Goal: Communication & Community: Connect with others

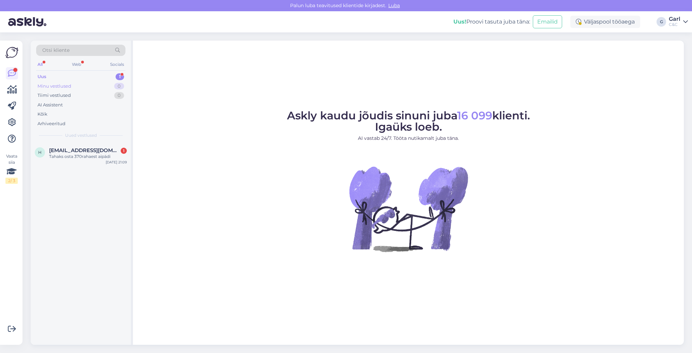
click at [97, 86] on div "Minu vestlused 0" at bounding box center [80, 87] width 89 height 10
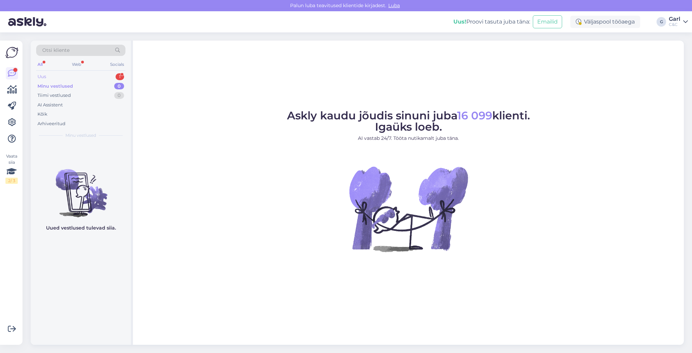
click at [100, 73] on div "Uus 1" at bounding box center [80, 77] width 89 height 10
